Goal: Transaction & Acquisition: Subscribe to service/newsletter

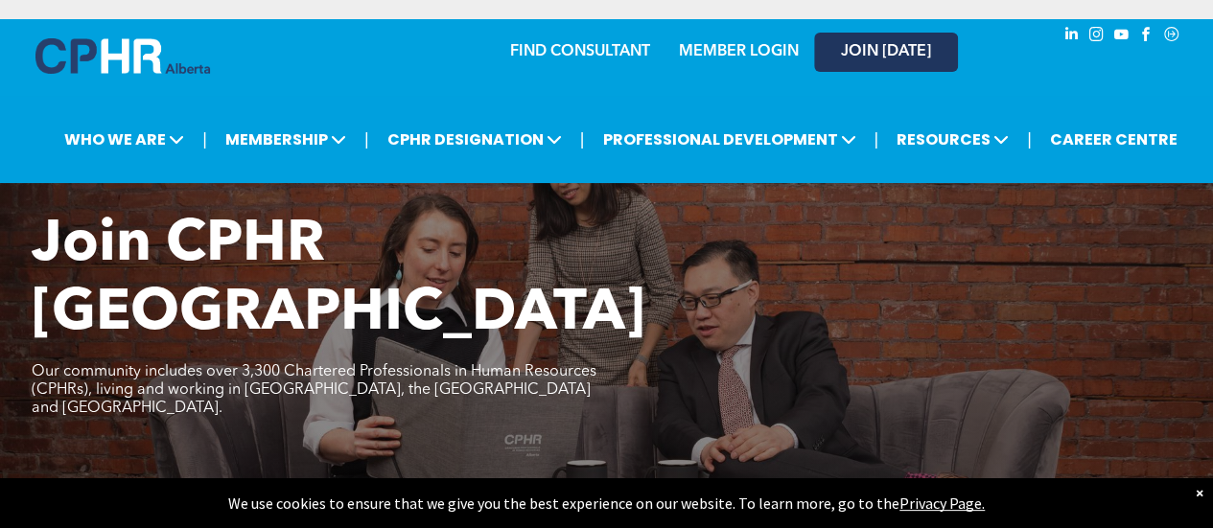
click at [896, 48] on span "JOIN [DATE]" at bounding box center [886, 52] width 90 height 18
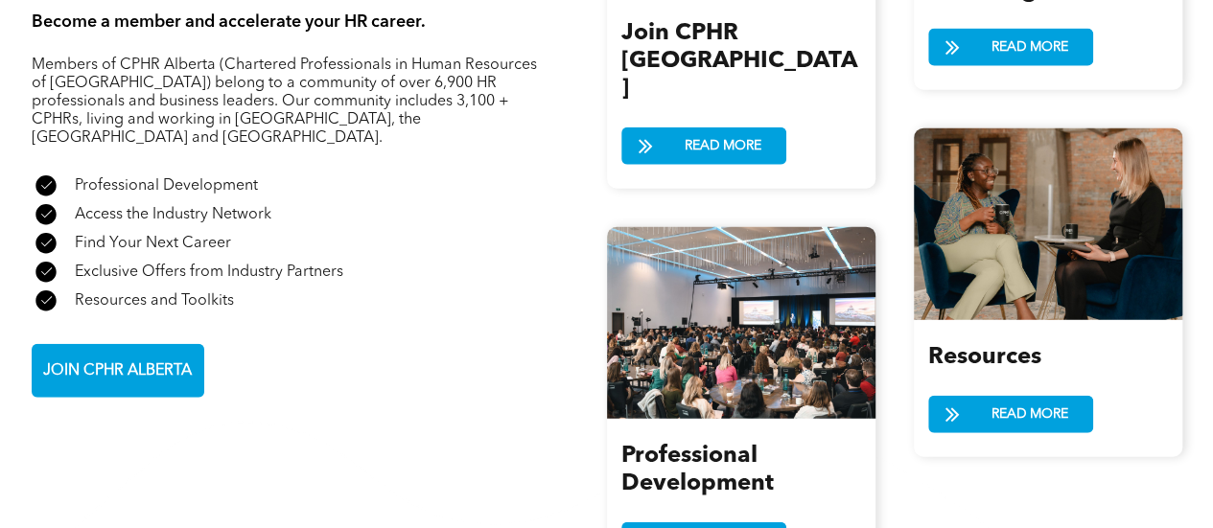
scroll to position [2302, 0]
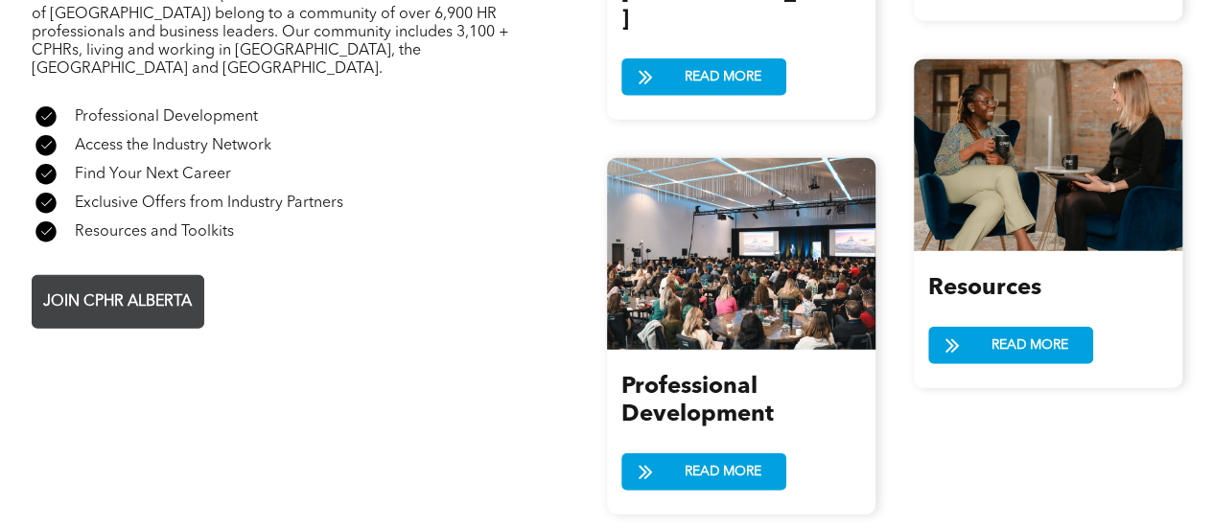
click at [118, 284] on span "JOIN CPHR ALBERTA" at bounding box center [117, 302] width 162 height 37
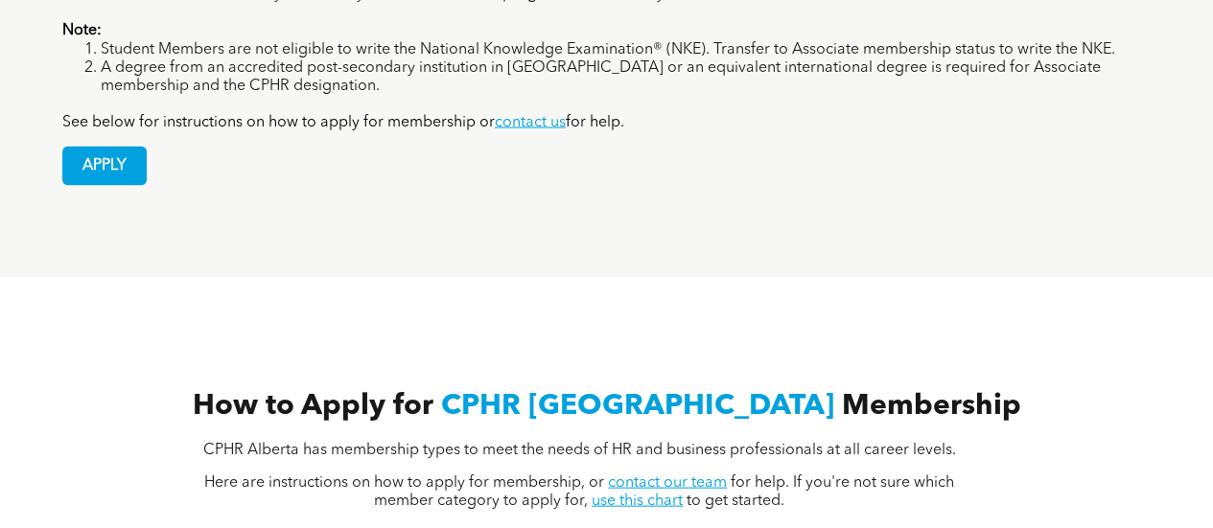
scroll to position [1822, 0]
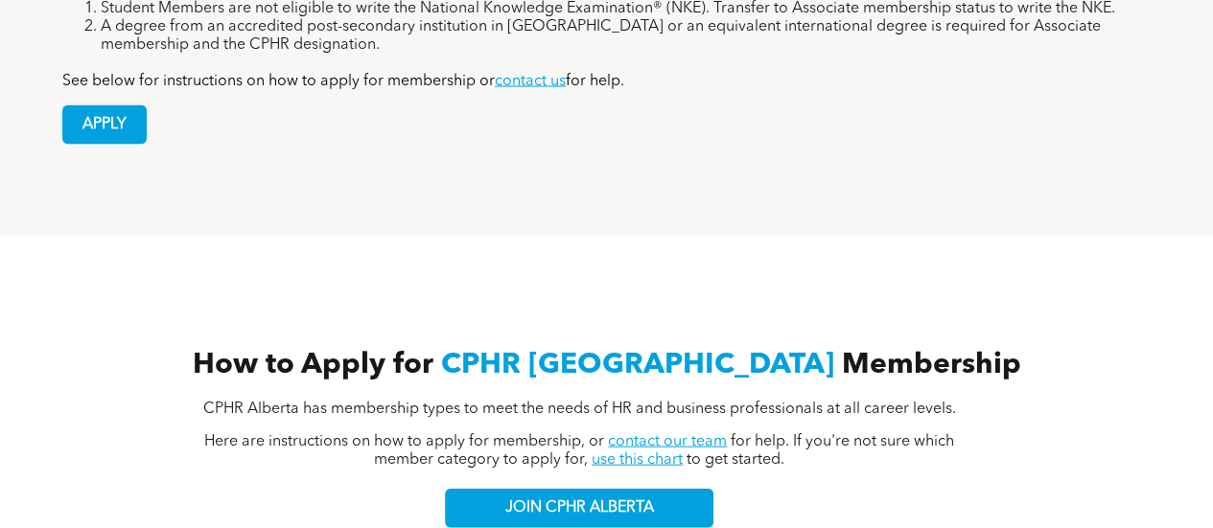
click at [604, 453] on link "use this chart" at bounding box center [637, 460] width 91 height 15
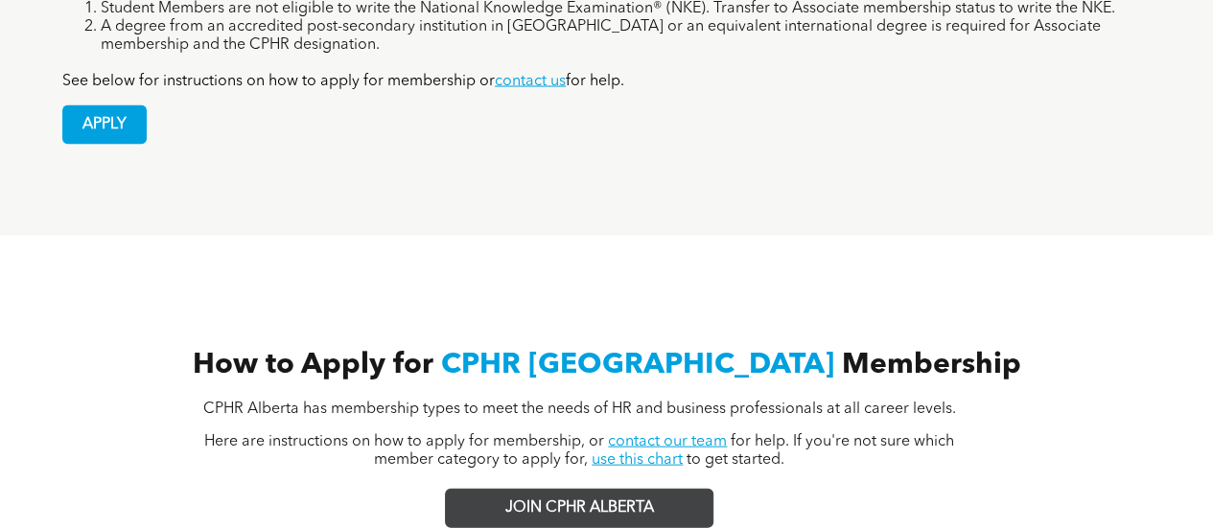
click at [593, 500] on span "JOIN CPHR ALBERTA" at bounding box center [579, 509] width 149 height 18
